Goal: Transaction & Acquisition: Download file/media

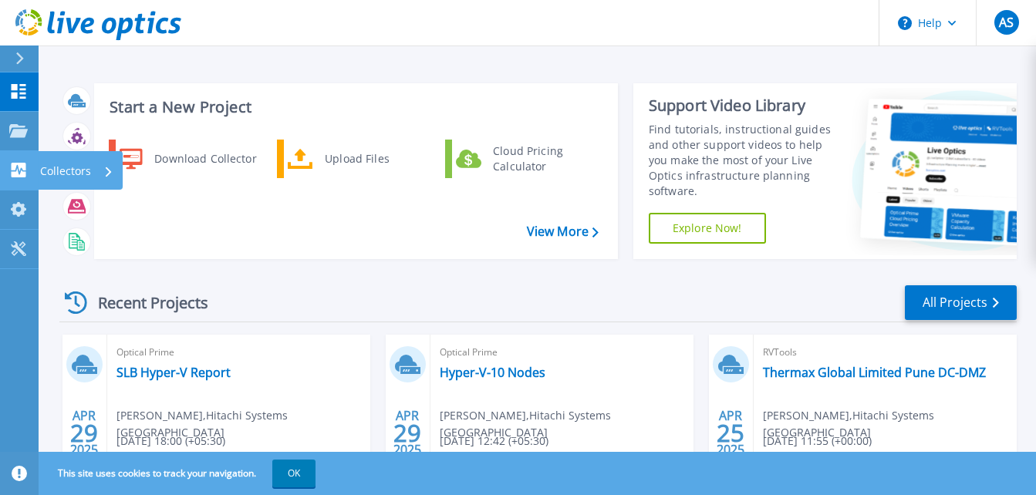
click at [32, 171] on link "Collectors Collectors" at bounding box center [19, 170] width 39 height 39
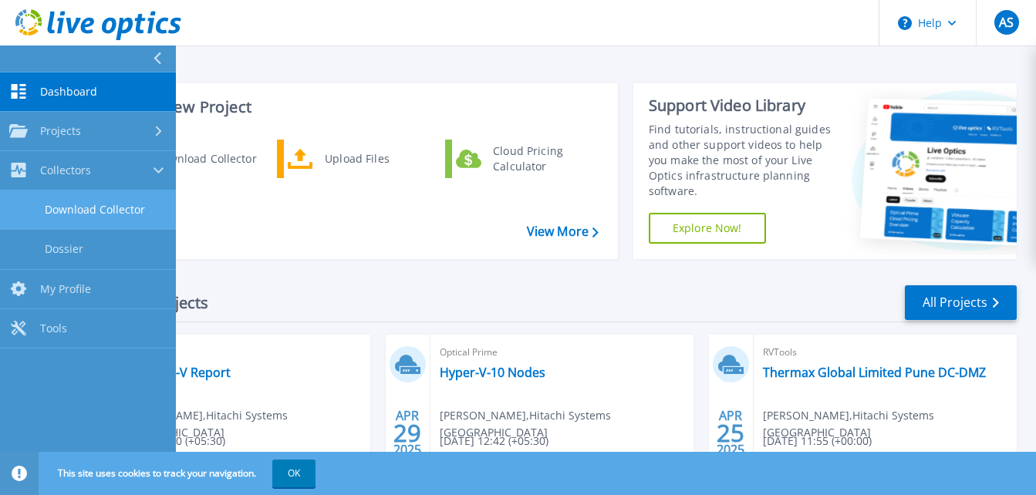
click at [74, 211] on link "Download Collector" at bounding box center [88, 210] width 176 height 39
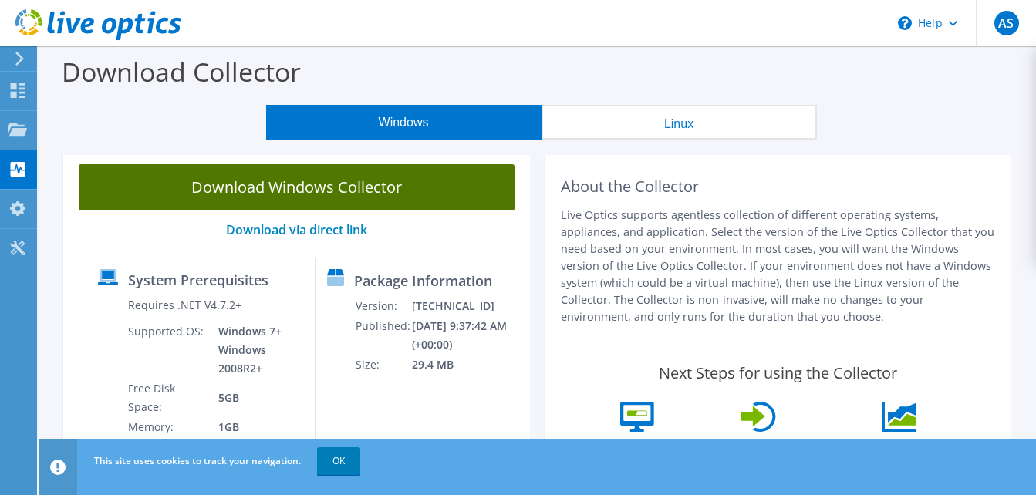
click at [364, 196] on link "Download Windows Collector" at bounding box center [297, 187] width 436 height 46
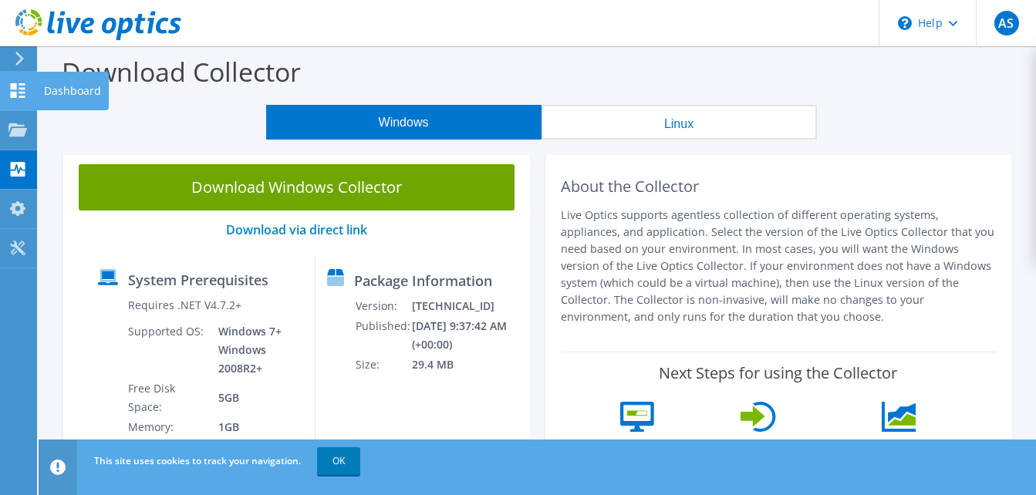
click at [16, 95] on use at bounding box center [18, 90] width 15 height 15
